Goal: Task Accomplishment & Management: Complete application form

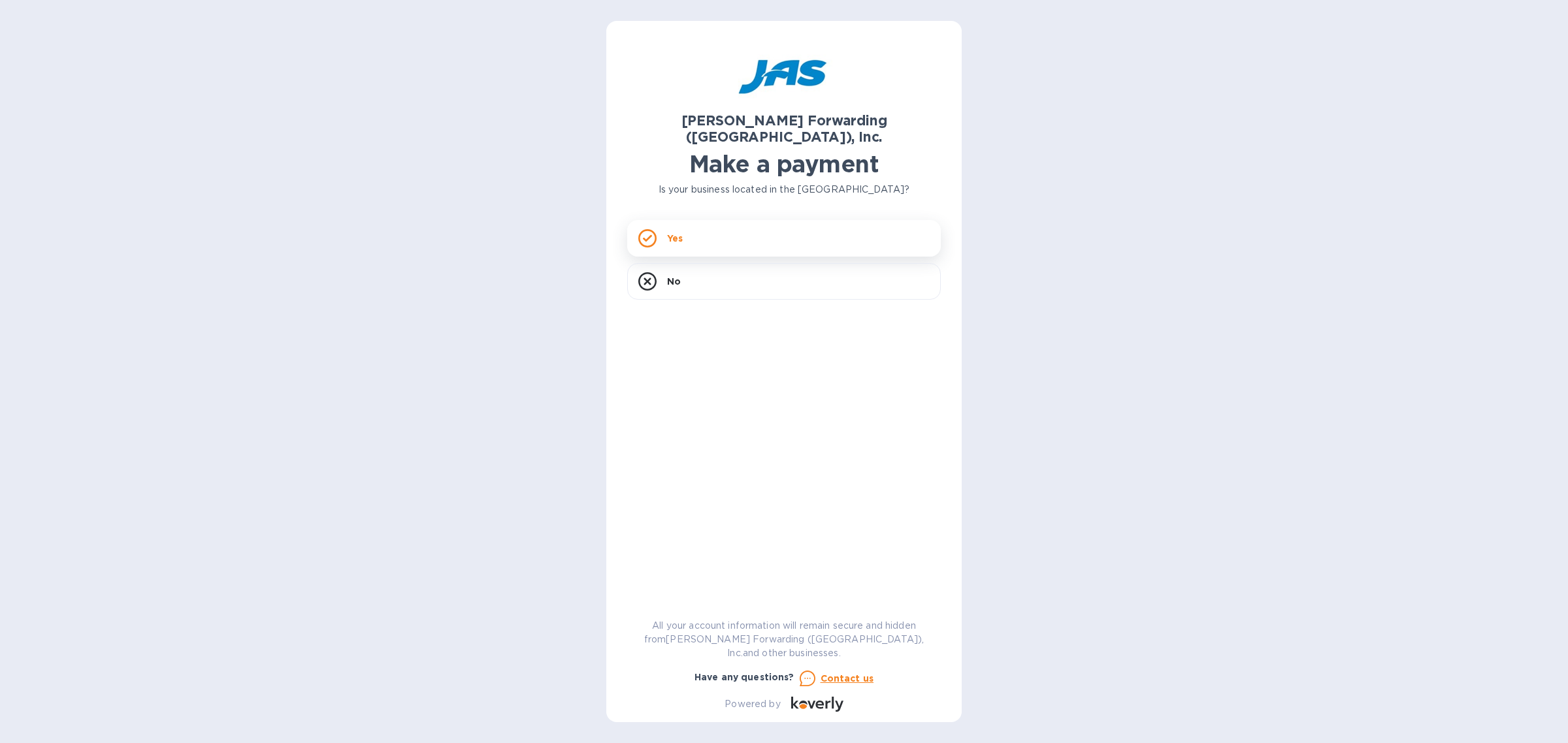
click at [784, 235] on div "Yes" at bounding box center [784, 238] width 313 height 37
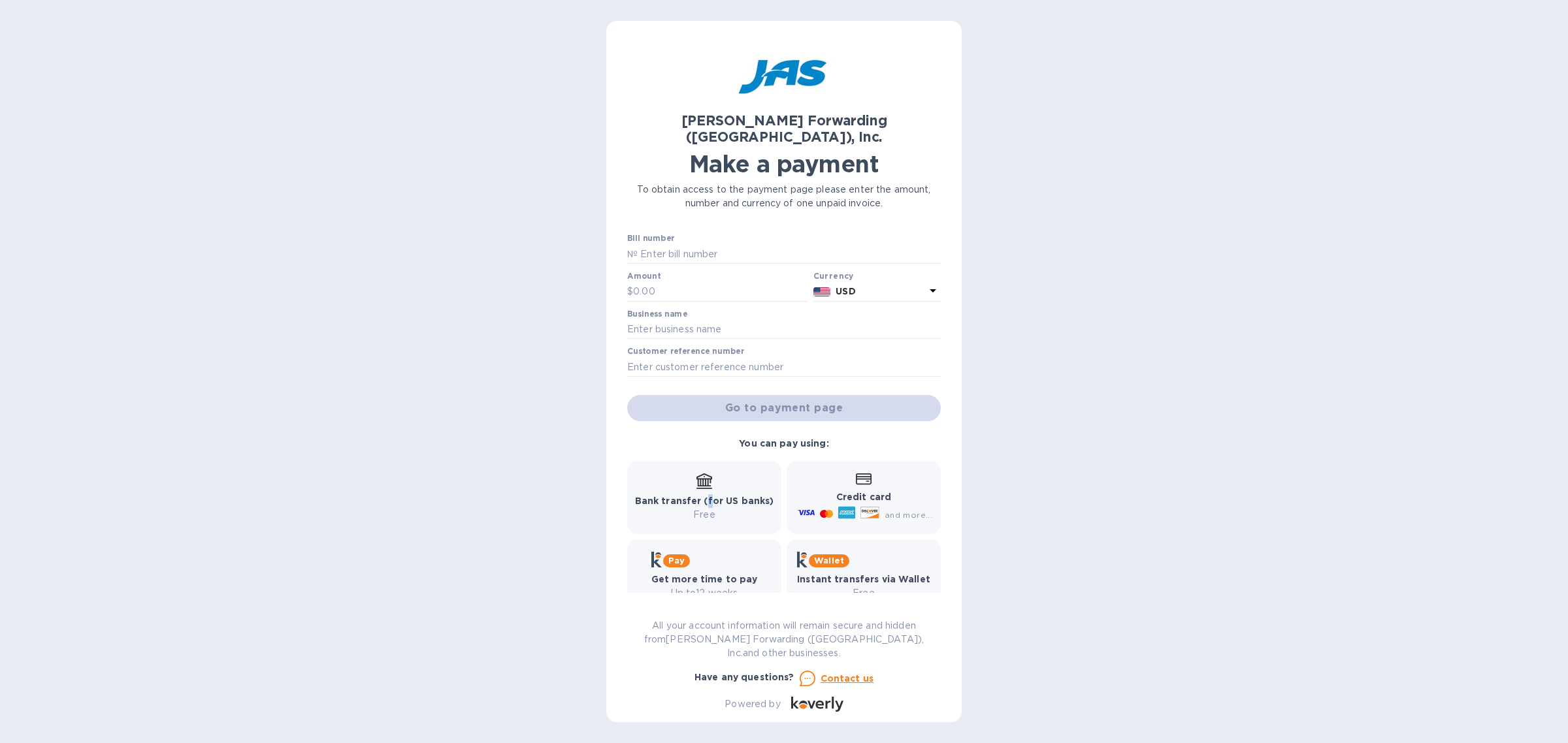
click at [709, 496] on b "Bank transfer (for US banks)" at bounding box center [704, 501] width 139 height 11
click at [680, 246] on input "text" at bounding box center [789, 254] width 303 height 19
paste input "LAX503262188 & LAX503278785"
type input "LAX503262188 & LAX503278785"
click at [672, 282] on input "text" at bounding box center [721, 292] width 175 height 19
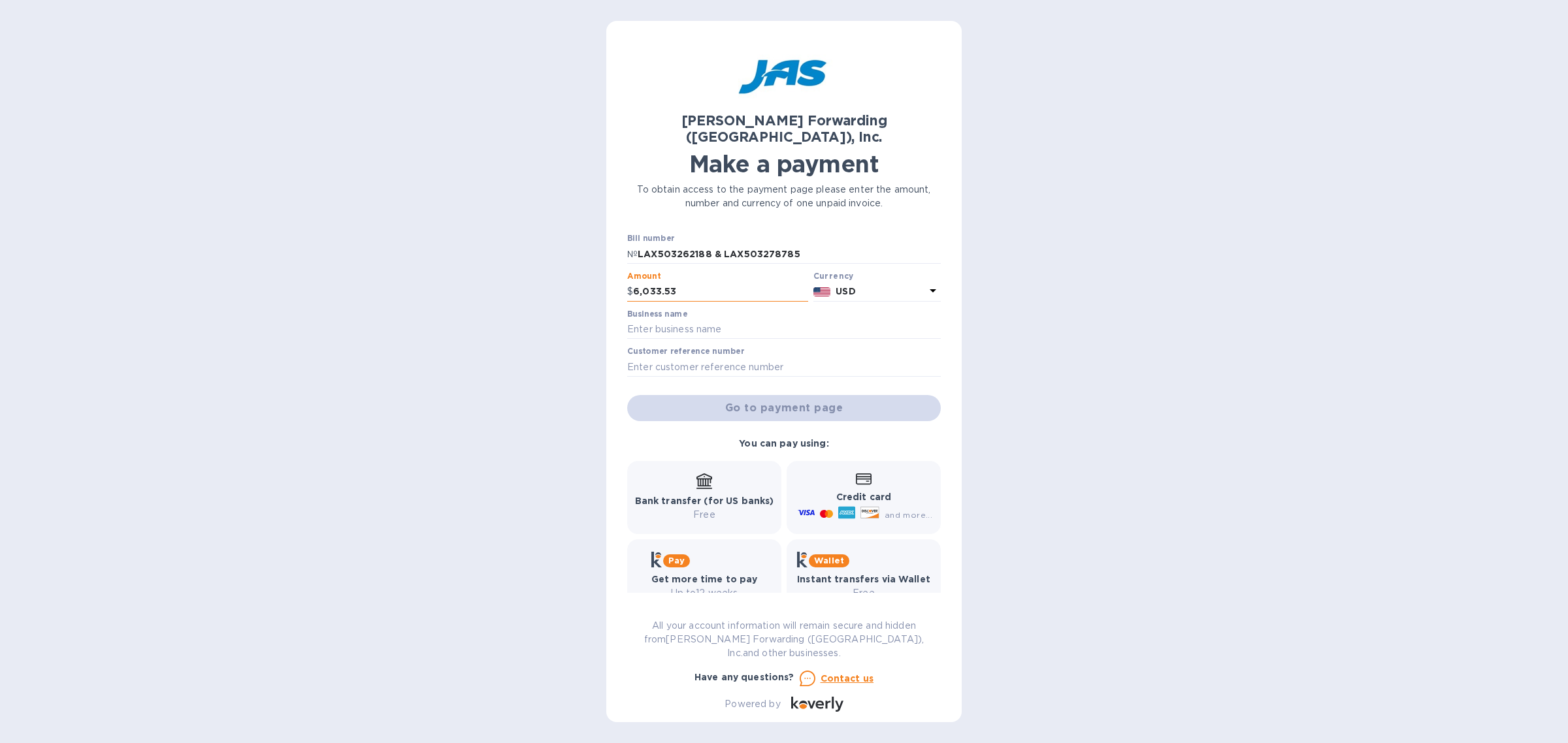
type input "6,033.53"
click at [684, 320] on input "text" at bounding box center [784, 329] width 313 height 19
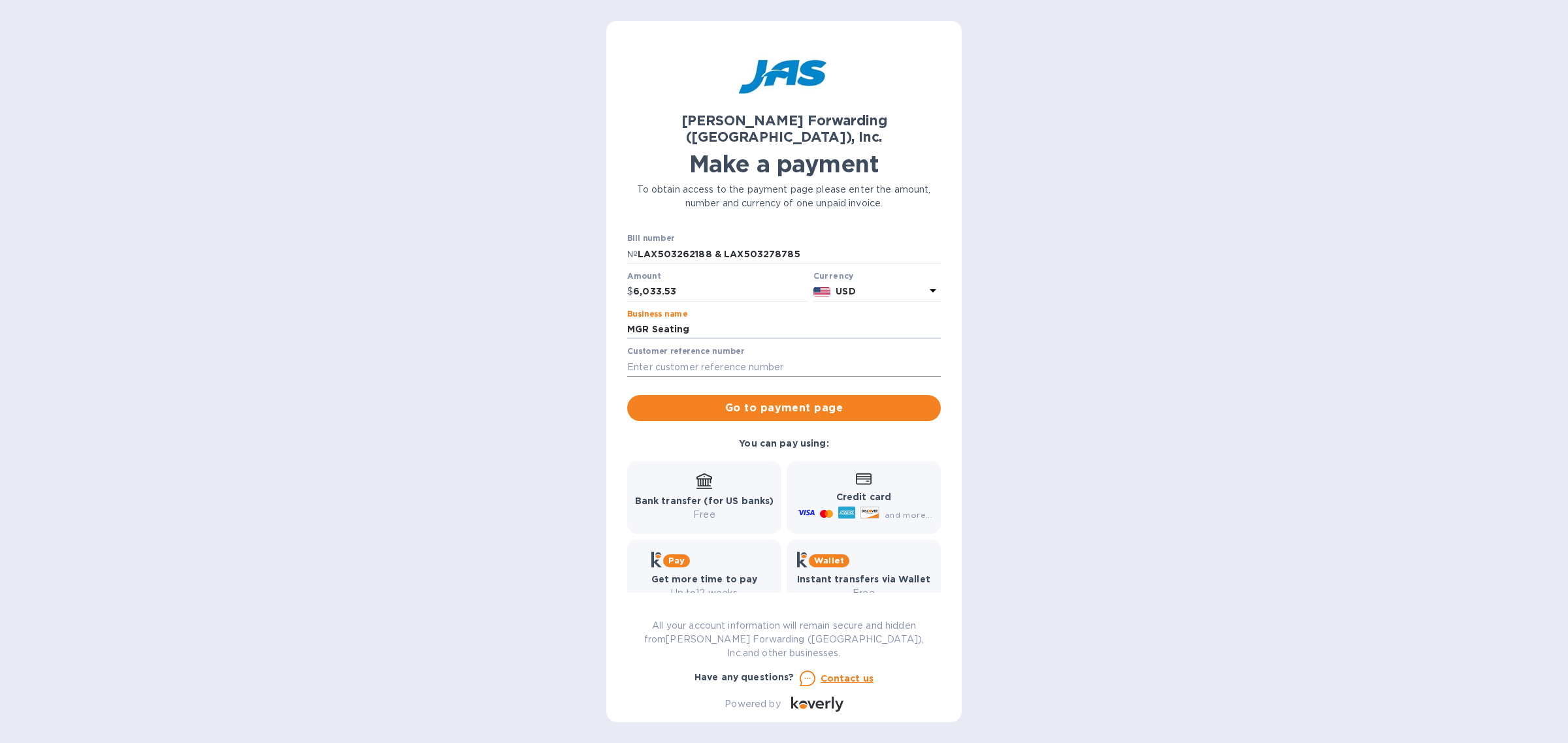
type input "MGR Seating"
click at [693, 357] on input "text" at bounding box center [784, 367] width 313 height 19
click at [671, 400] on span "Go to payment page" at bounding box center [783, 408] width 293 height 15
